Goal: Task Accomplishment & Management: Manage account settings

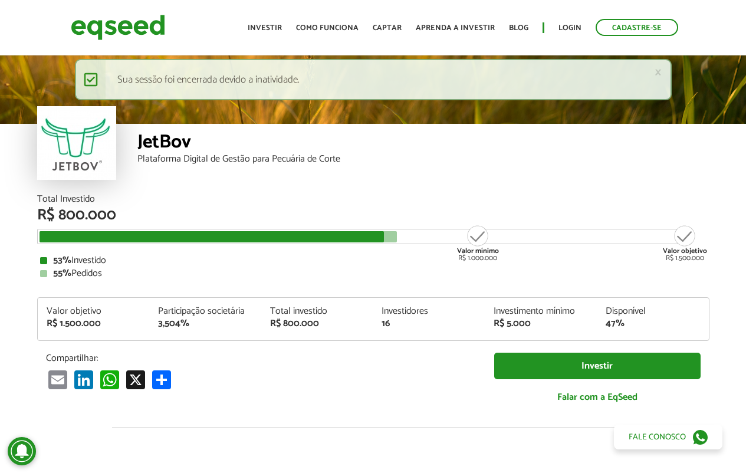
scroll to position [1306, 0]
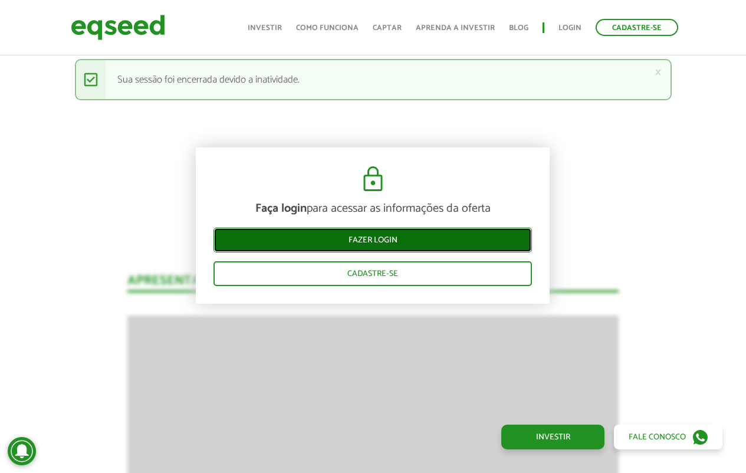
click at [460, 239] on link "Fazer login" at bounding box center [372, 240] width 318 height 25
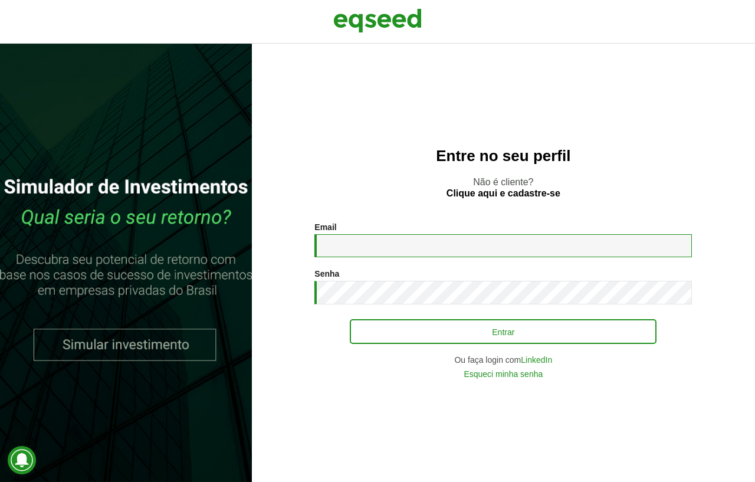
type input "**********"
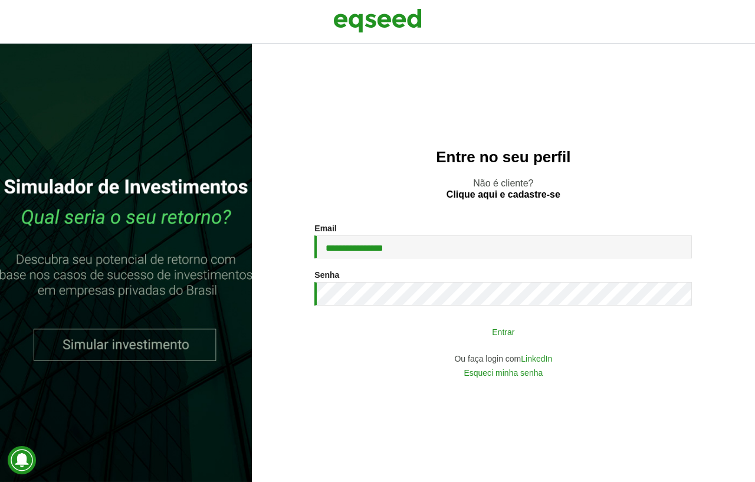
click at [417, 328] on button "Entrar" at bounding box center [503, 331] width 307 height 22
